Goal: Task Accomplishment & Management: Use online tool/utility

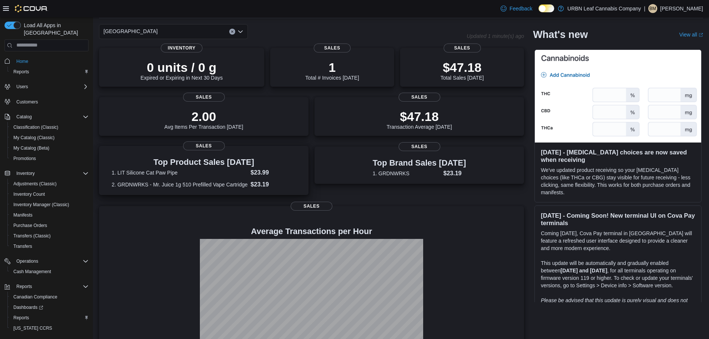
scroll to position [54, 0]
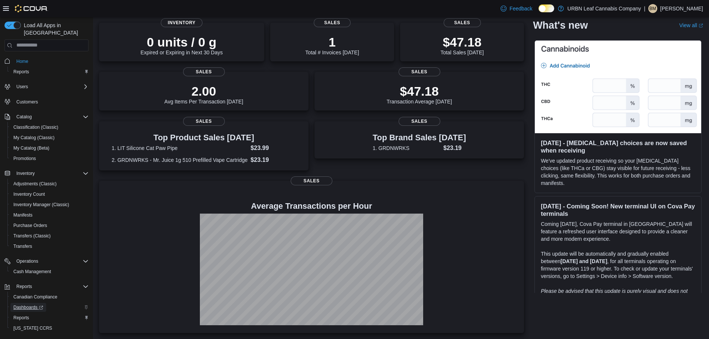
click at [28, 304] on span "Dashboards" at bounding box center [28, 307] width 30 height 9
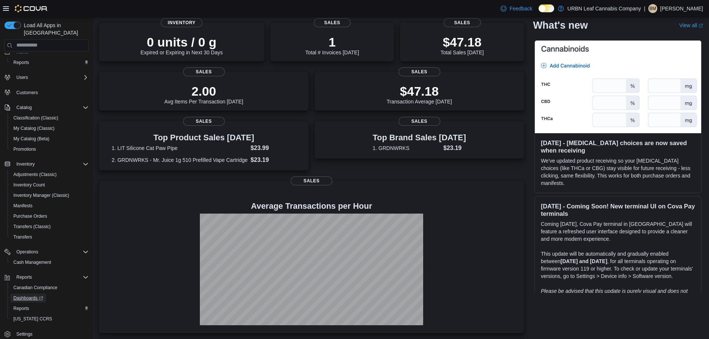
scroll to position [14, 0]
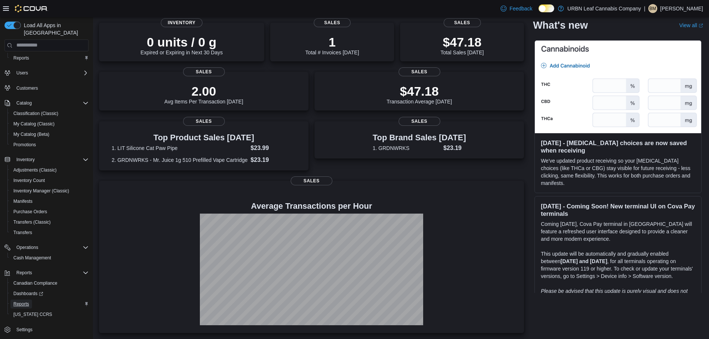
click at [19, 300] on span "Reports" at bounding box center [21, 304] width 16 height 9
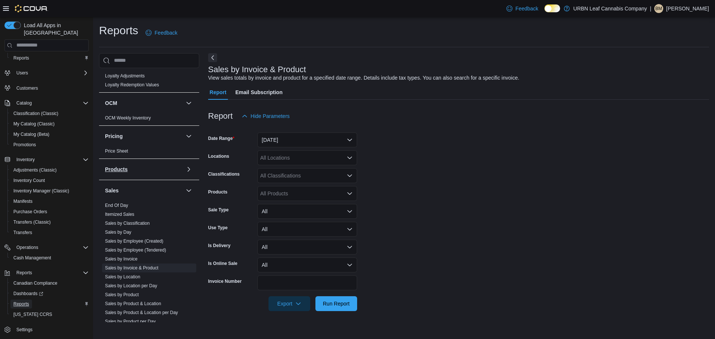
scroll to position [335, 0]
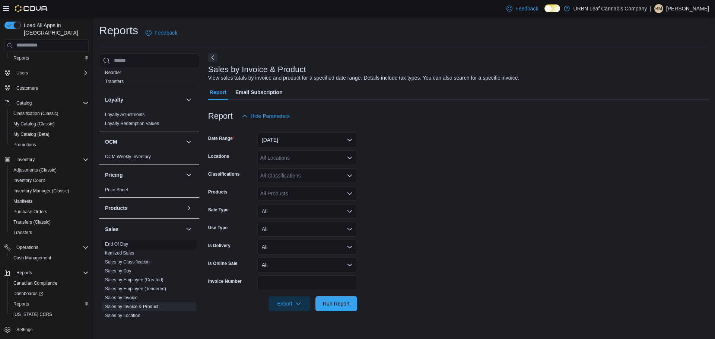
click at [123, 242] on link "End Of Day" at bounding box center [116, 244] width 23 height 5
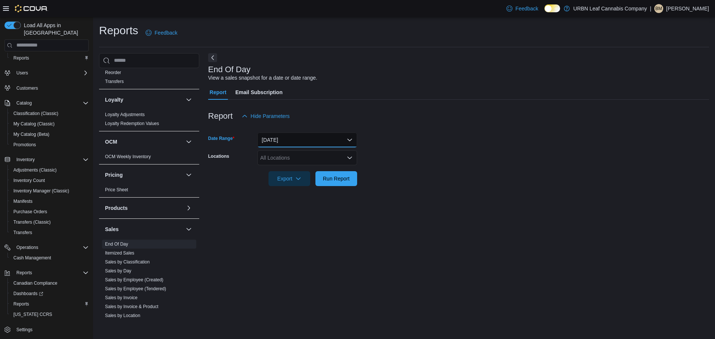
click at [301, 145] on button "[DATE]" at bounding box center [307, 140] width 100 height 15
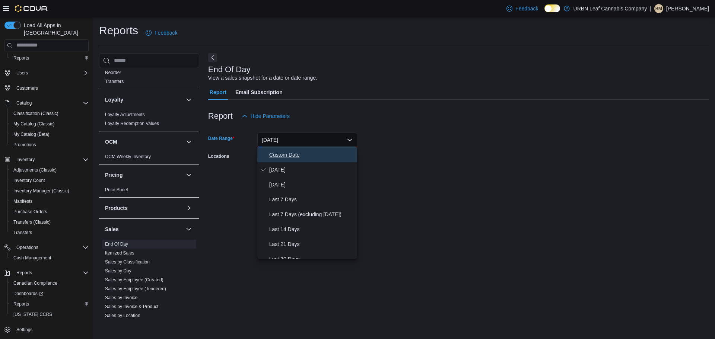
click at [290, 154] on span "Custom Date" at bounding box center [311, 154] width 85 height 9
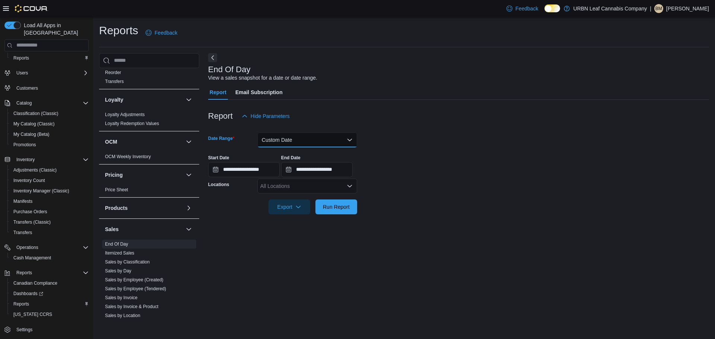
click at [285, 141] on button "Custom Date" at bounding box center [307, 140] width 100 height 15
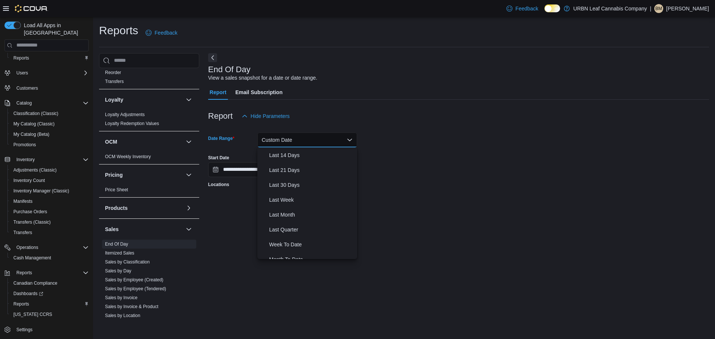
scroll to position [74, 0]
click at [283, 208] on button "Last Month" at bounding box center [307, 214] width 100 height 15
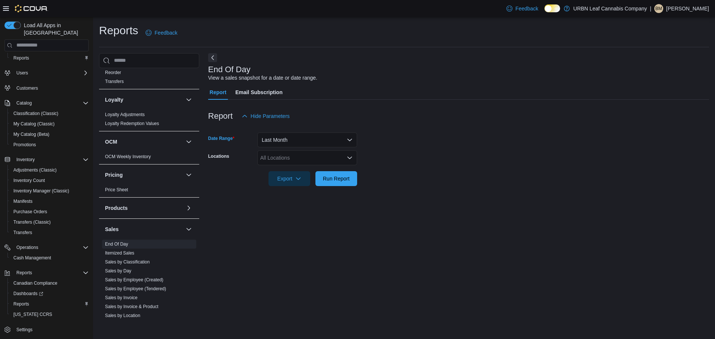
click at [311, 158] on div "All Locations" at bounding box center [307, 157] width 100 height 15
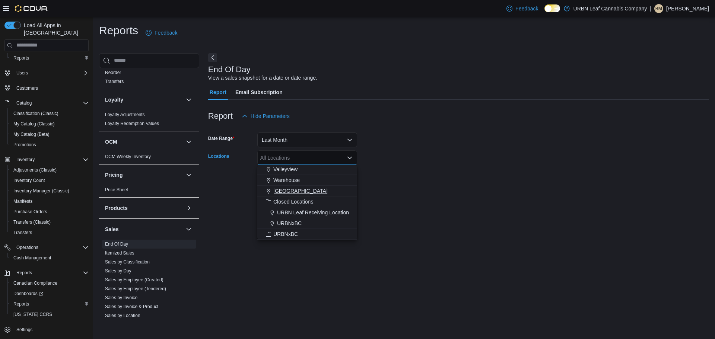
click at [287, 191] on span "[GEOGRAPHIC_DATA]" at bounding box center [300, 190] width 54 height 7
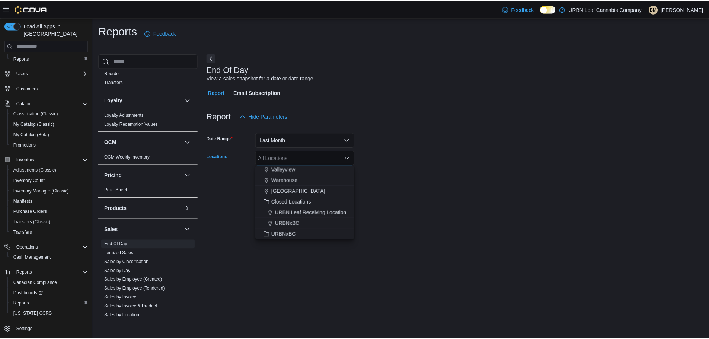
scroll to position [55, 0]
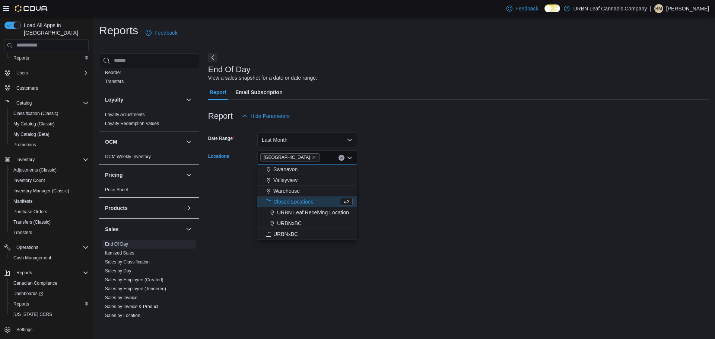
click at [456, 189] on div at bounding box center [458, 190] width 501 height 9
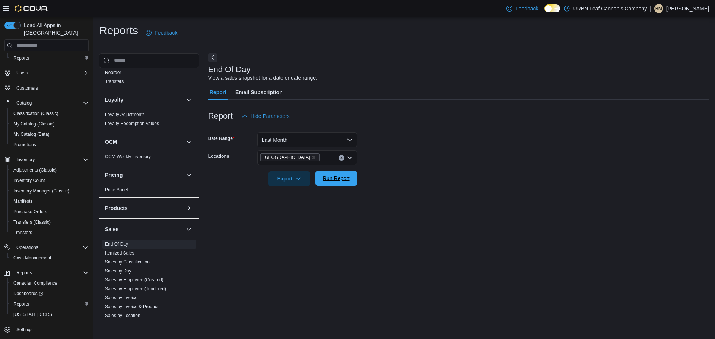
click at [347, 178] on span "Run Report" at bounding box center [336, 178] width 27 height 7
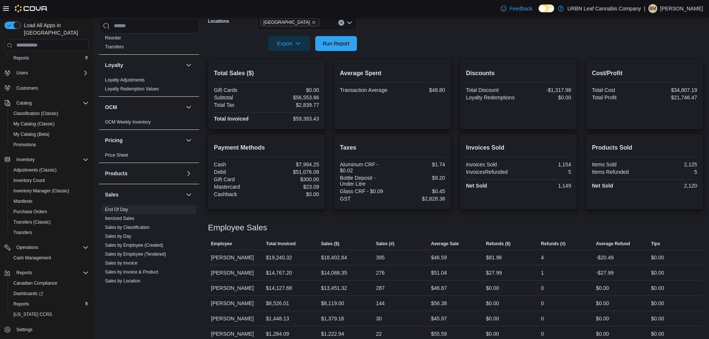
scroll to position [144, 0]
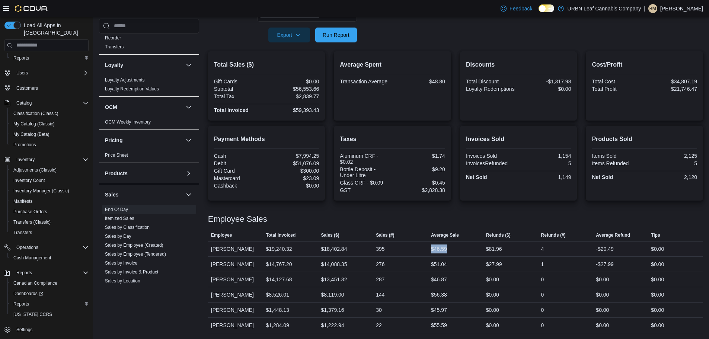
drag, startPoint x: 457, startPoint y: 251, endPoint x: 431, endPoint y: 250, distance: 26.5
click at [431, 250] on div "$46.59" at bounding box center [455, 249] width 55 height 15
drag, startPoint x: 458, startPoint y: 250, endPoint x: 420, endPoint y: 250, distance: 37.6
click at [420, 250] on tr "Employee [PERSON_NAME] Total Invoiced $19,240.32 Sales ($) $18,402.84 Sales (#)…" at bounding box center [455, 248] width 495 height 15
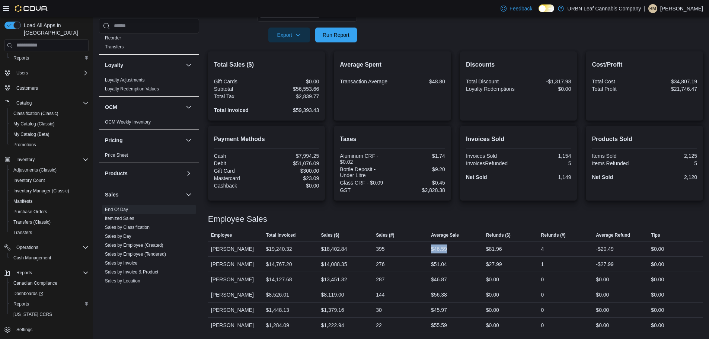
click at [426, 254] on div "395" at bounding box center [400, 249] width 55 height 15
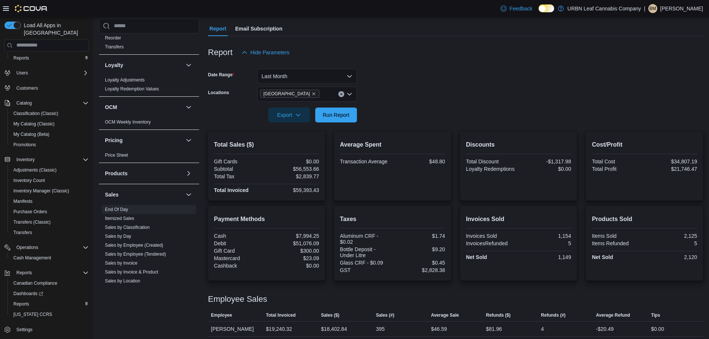
scroll to position [0, 0]
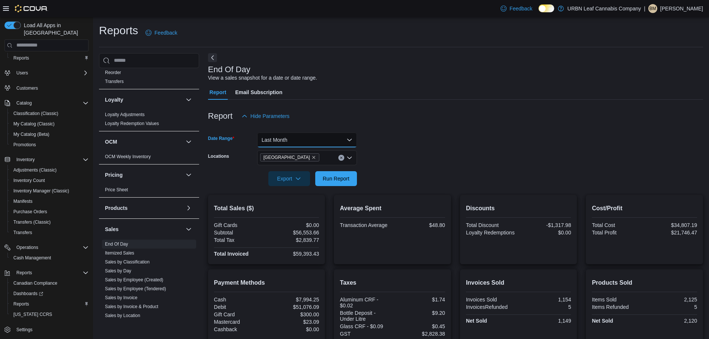
click at [296, 142] on button "Last Month" at bounding box center [307, 140] width 100 height 15
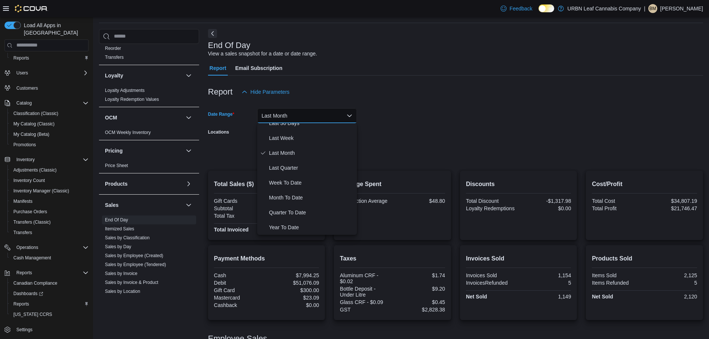
scroll to position [37, 0]
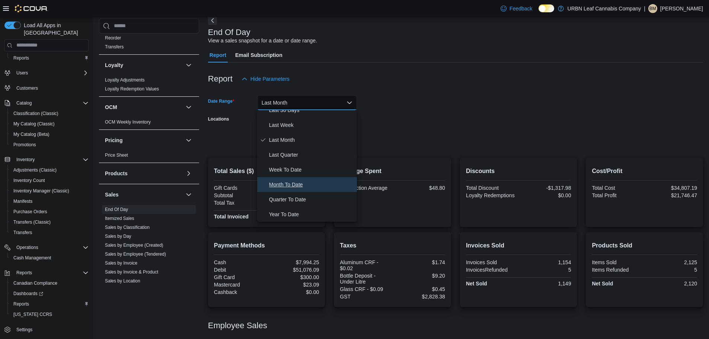
click at [296, 188] on span "Month To Date" at bounding box center [311, 184] width 85 height 9
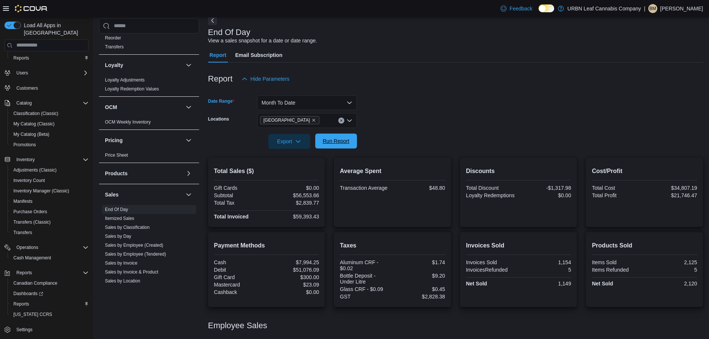
click at [336, 135] on form "Date Range Month To Date Locations [GEOGRAPHIC_DATA] Export Run Report" at bounding box center [455, 117] width 495 height 63
click at [338, 146] on span "Run Report" at bounding box center [336, 141] width 33 height 15
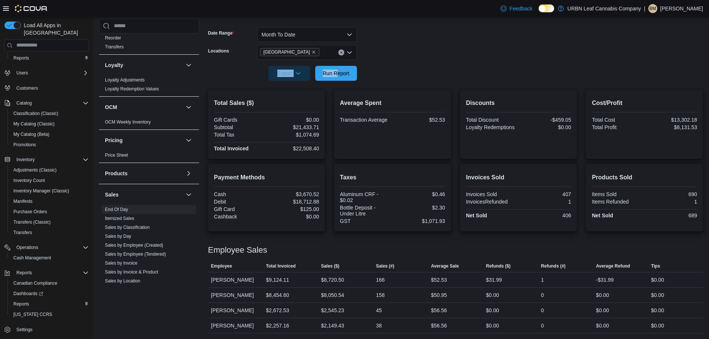
scroll to position [106, 0]
drag, startPoint x: 387, startPoint y: 309, endPoint x: 377, endPoint y: 307, distance: 10.6
click at [377, 307] on div "45" at bounding box center [400, 310] width 55 height 15
click at [386, 325] on div "38" at bounding box center [400, 325] width 55 height 15
click at [382, 325] on div "38" at bounding box center [379, 325] width 6 height 9
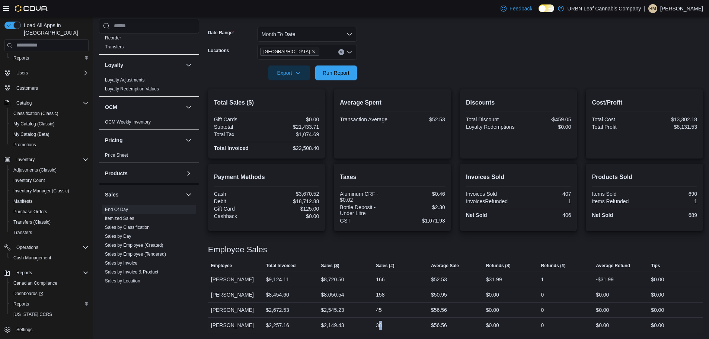
drag, startPoint x: 392, startPoint y: 326, endPoint x: 386, endPoint y: 320, distance: 8.5
click at [380, 321] on div "38" at bounding box center [400, 325] width 55 height 15
click at [400, 328] on div "38" at bounding box center [400, 325] width 55 height 15
